Goal: Find specific page/section: Find specific page/section

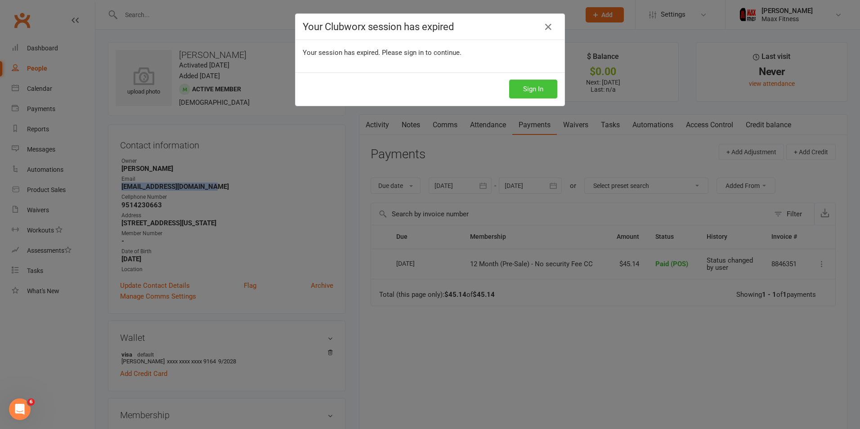
click at [538, 89] on button "Sign In" at bounding box center [533, 89] width 48 height 19
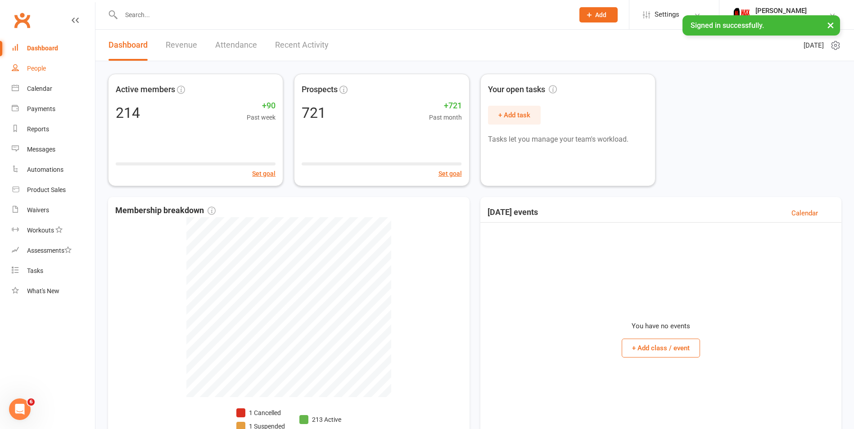
click at [29, 69] on div "People" at bounding box center [36, 68] width 19 height 7
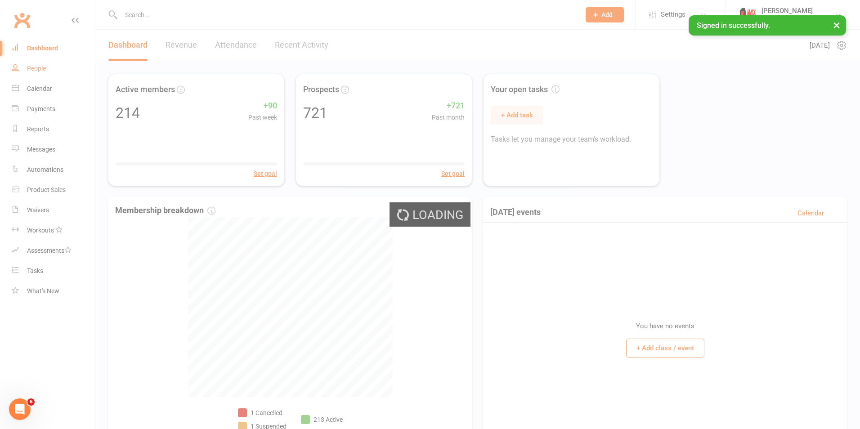
select select "100"
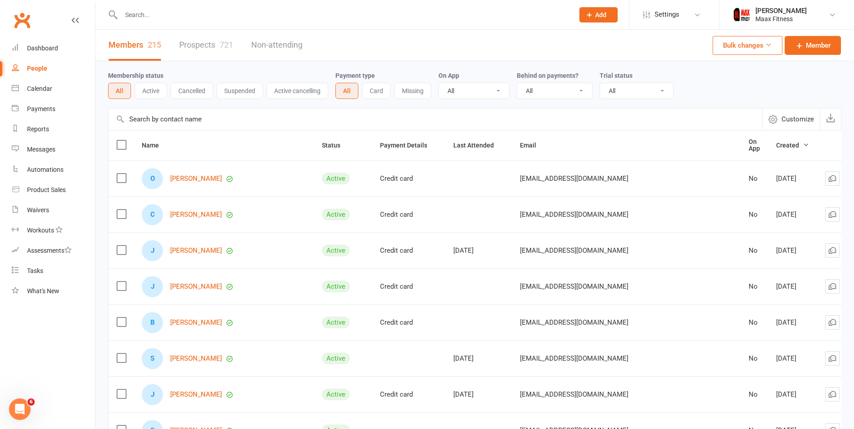
click at [26, 63] on link "People" at bounding box center [53, 69] width 83 height 20
click at [24, 74] on link "People" at bounding box center [53, 69] width 83 height 20
drag, startPoint x: 14, startPoint y: 77, endPoint x: 372, endPoint y: 38, distance: 359.4
click at [372, 38] on div "Members 215 Prospects 721 Non-attending Bulk changes Member" at bounding box center [474, 46] width 758 height 32
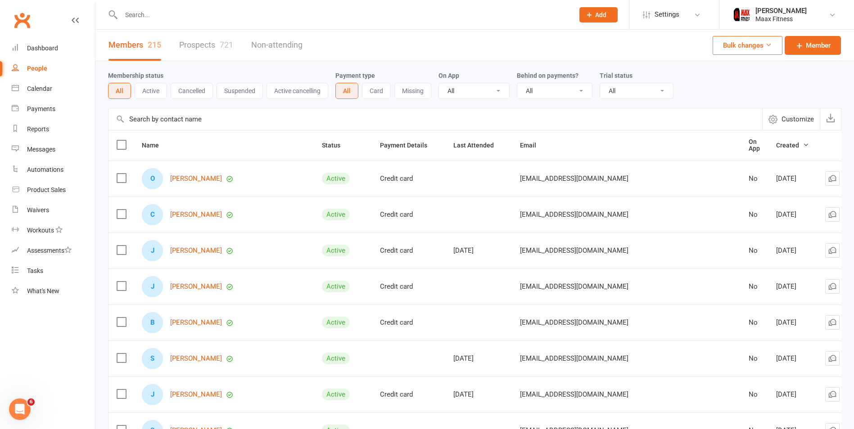
click at [47, 67] on link "People" at bounding box center [53, 69] width 83 height 20
